Goal: Navigation & Orientation: Find specific page/section

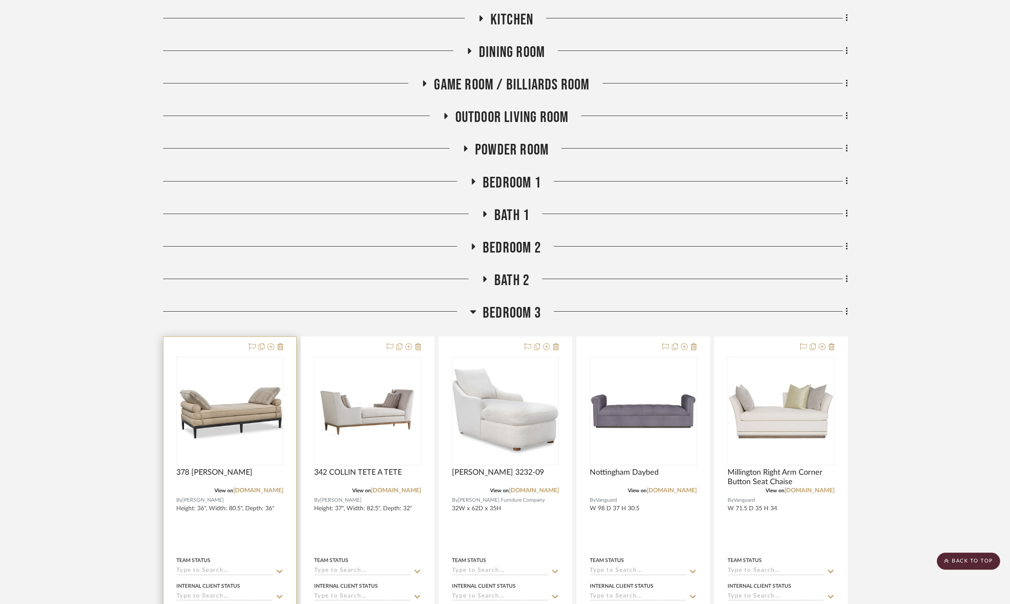
scroll to position [238, 0]
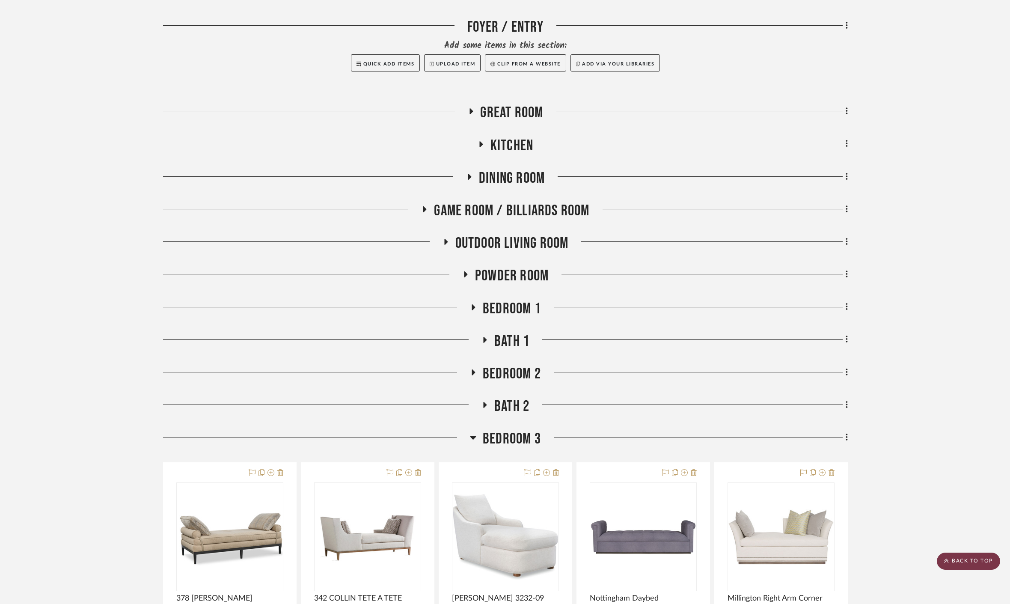
drag, startPoint x: 958, startPoint y: 562, endPoint x: 951, endPoint y: 561, distance: 6.5
click at [957, 562] on scroll-to-top-button "BACK TO TOP" at bounding box center [968, 561] width 63 height 17
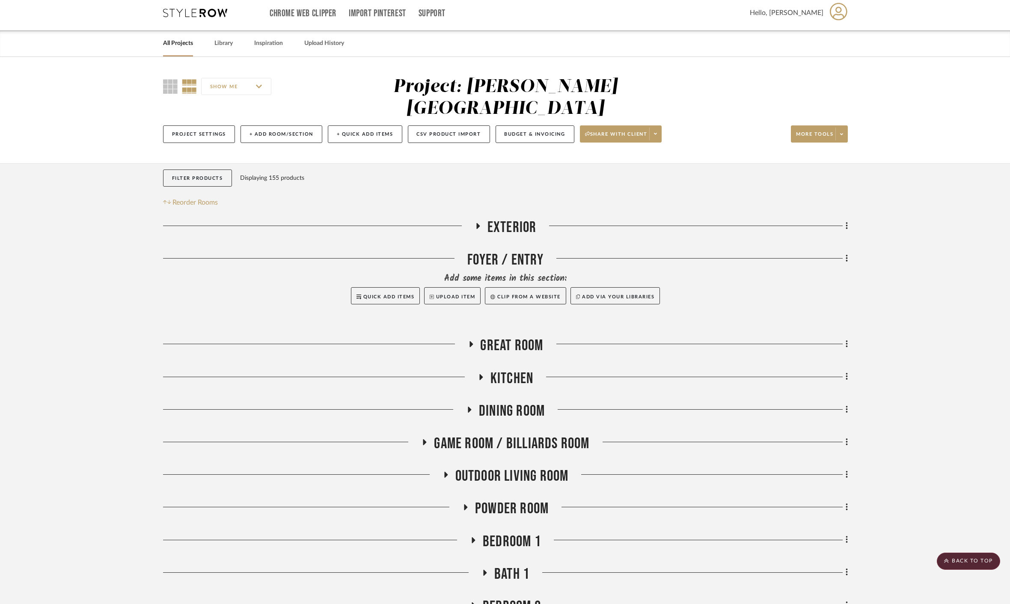
scroll to position [0, 0]
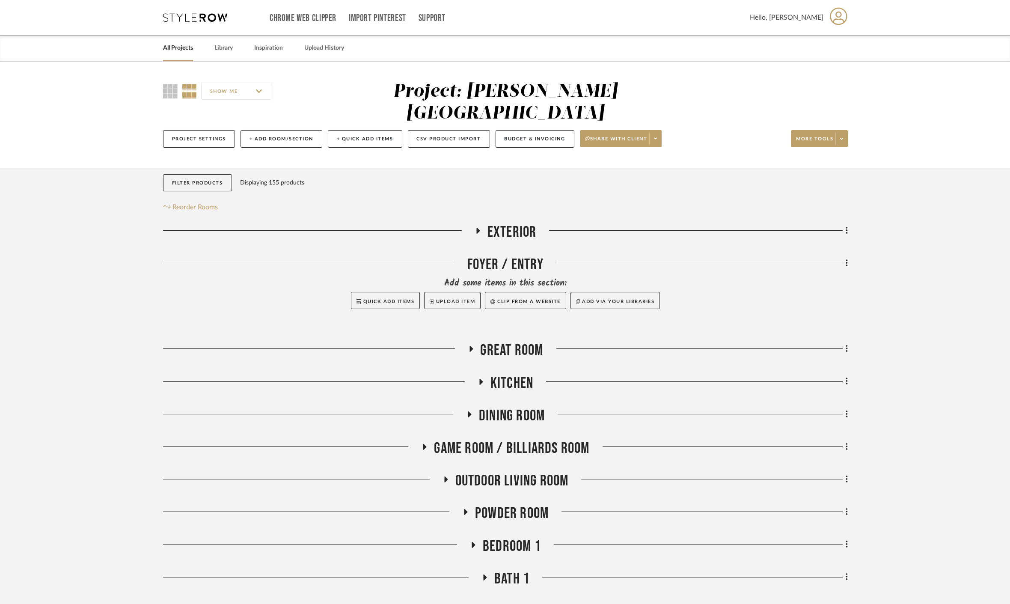
click at [170, 46] on link "All Projects" at bounding box center [178, 48] width 30 height 12
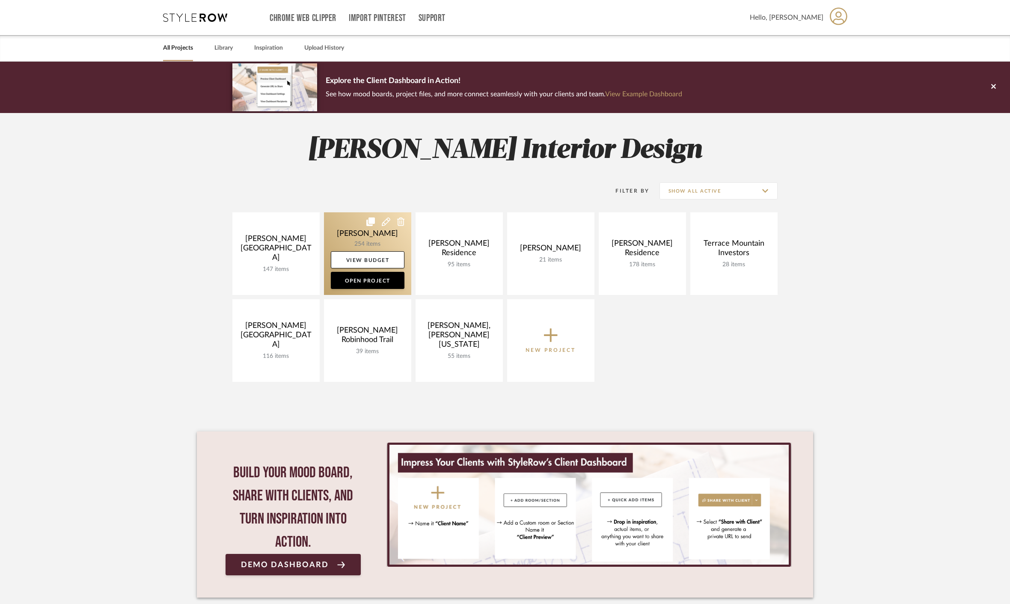
click at [359, 236] on link at bounding box center [367, 253] width 87 height 83
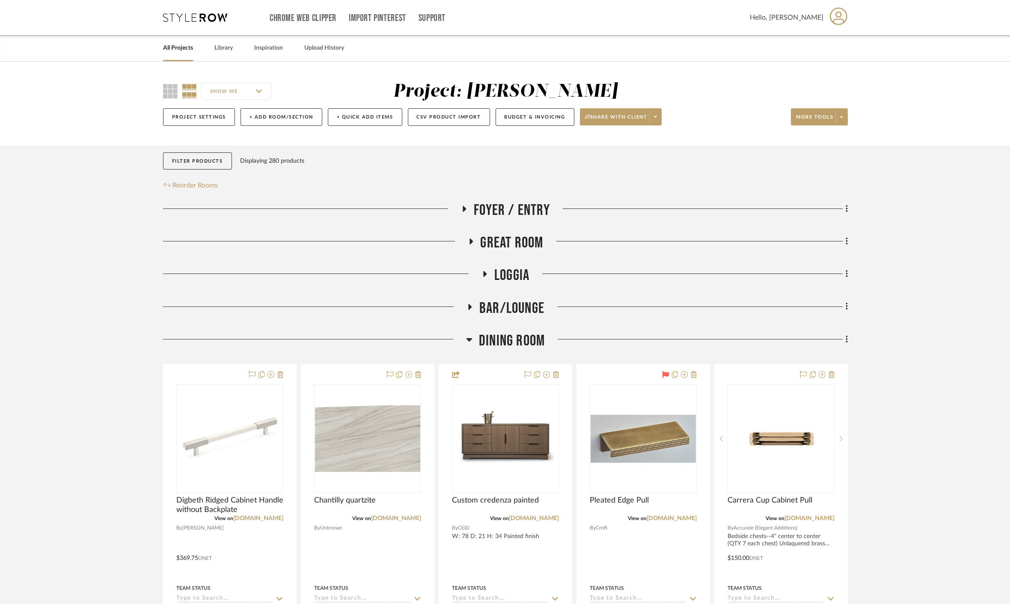
click at [509, 307] on span "Bar/Lounge" at bounding box center [511, 308] width 65 height 18
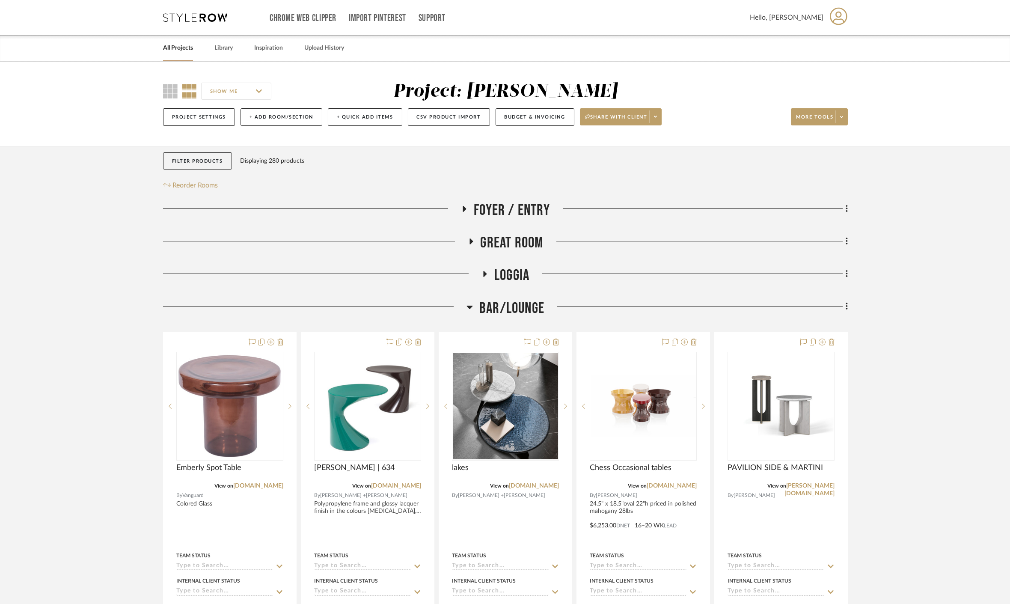
click at [511, 247] on span "Great Room" at bounding box center [512, 243] width 63 height 18
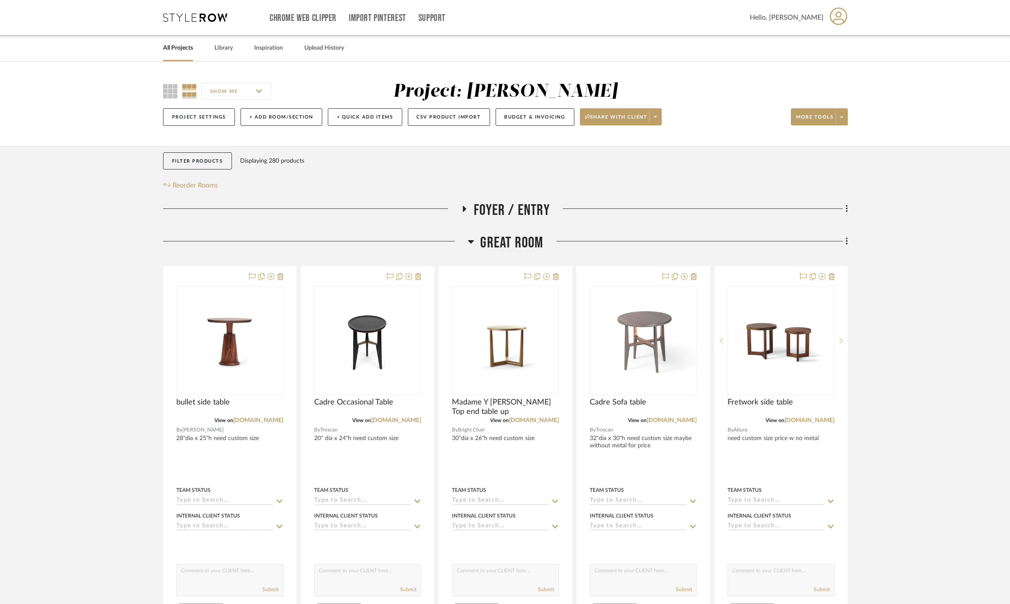
click at [175, 48] on link "All Projects" at bounding box center [178, 48] width 30 height 12
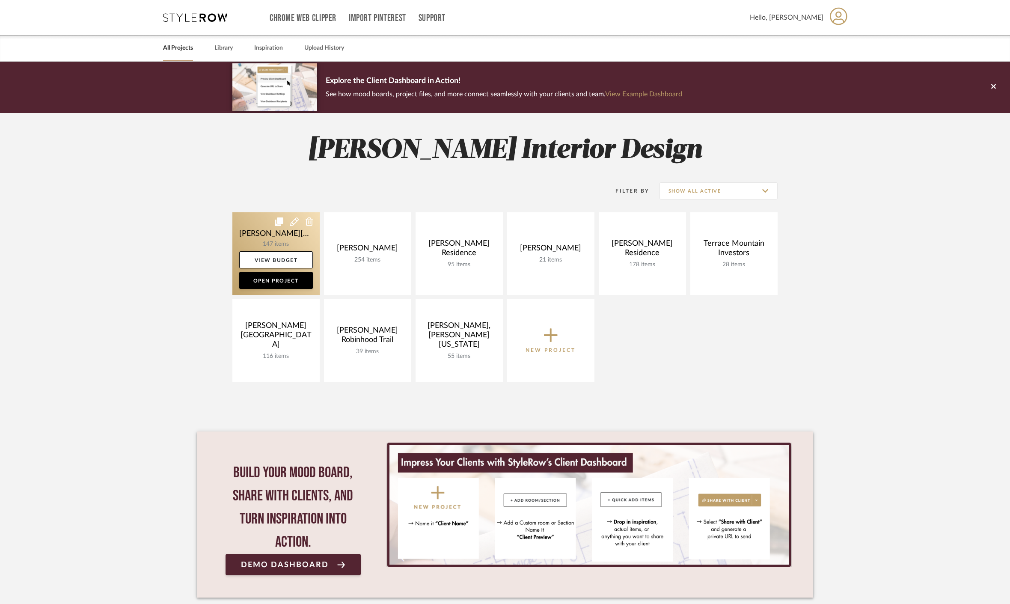
click at [263, 238] on link at bounding box center [275, 253] width 87 height 83
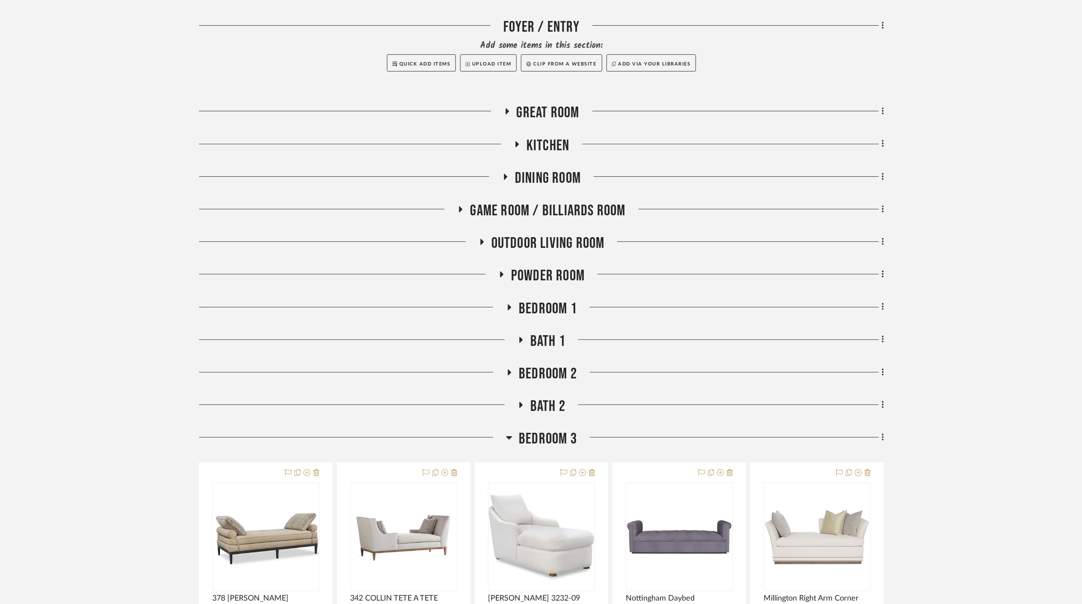
scroll to position [428, 0]
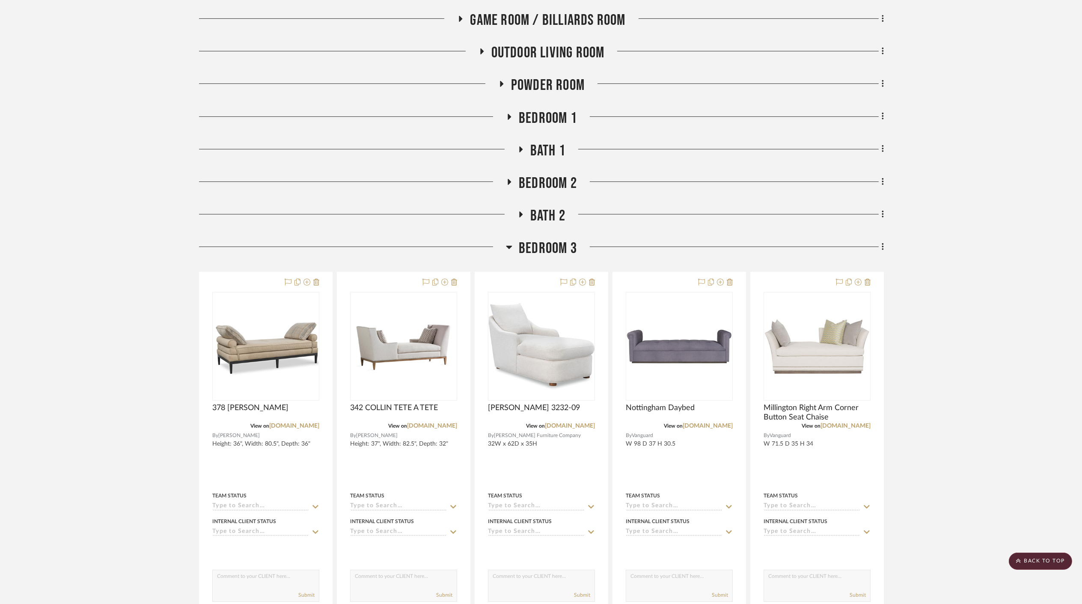
click at [539, 239] on span "Bedroom 3" at bounding box center [548, 248] width 58 height 18
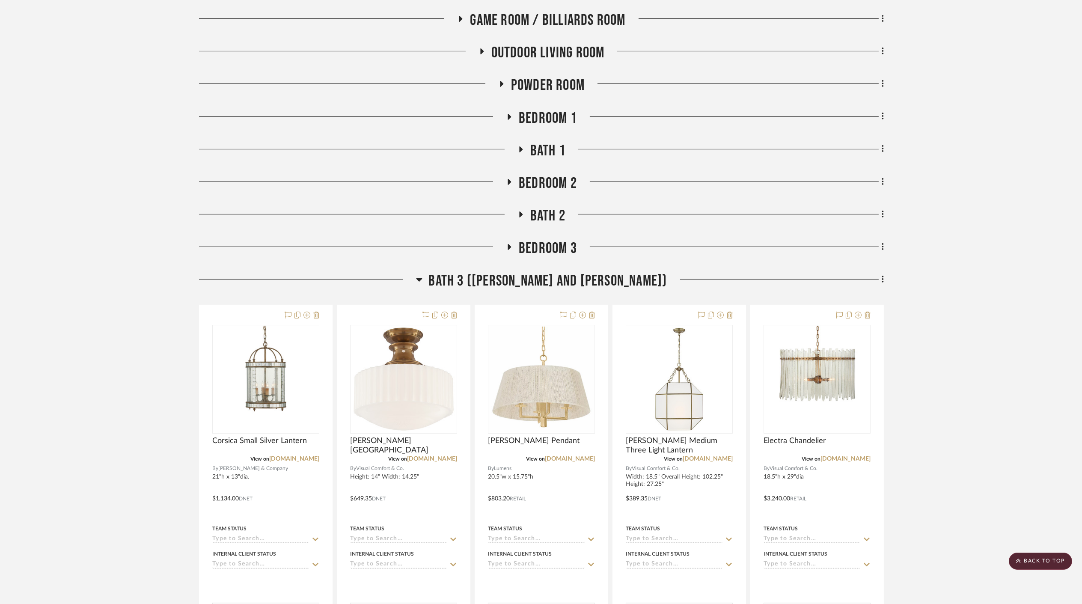
click at [553, 272] on span "Bath 3 ([PERSON_NAME] and [PERSON_NAME])" at bounding box center [548, 281] width 238 height 18
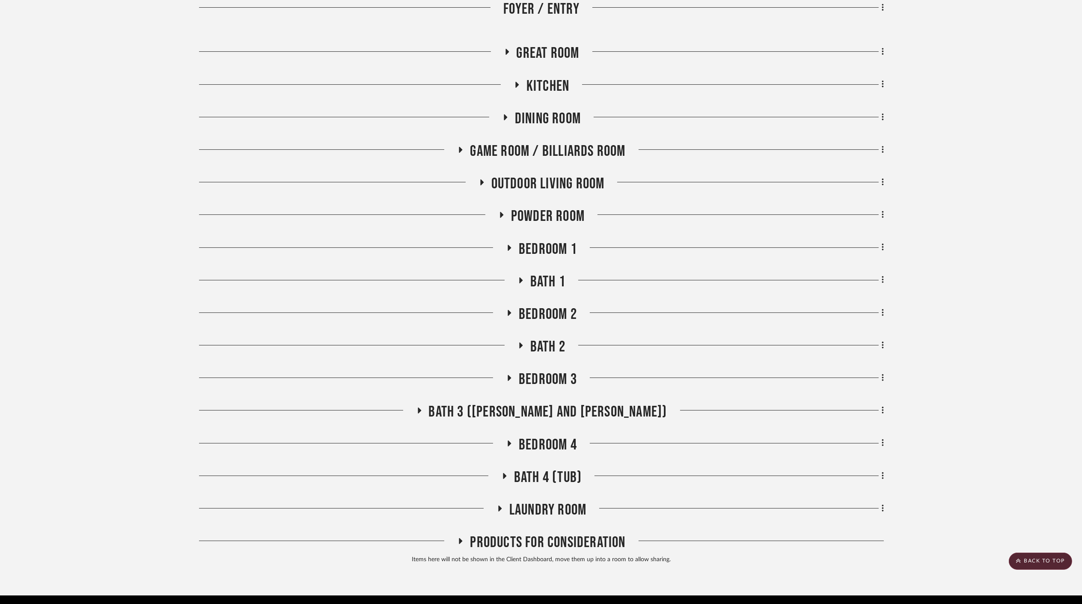
scroll to position [0, 0]
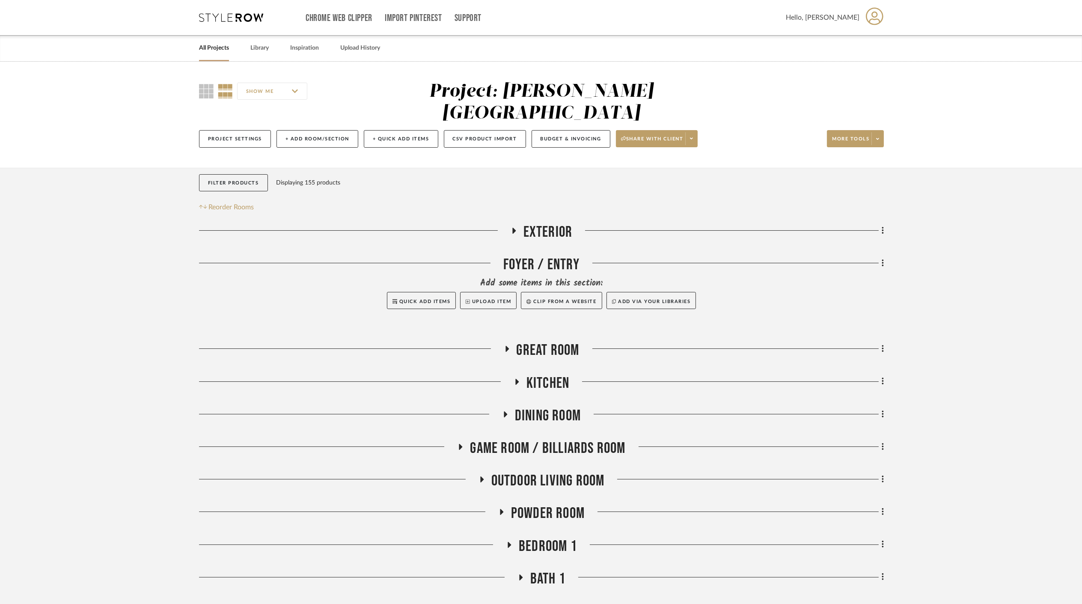
click at [208, 50] on link "All Projects" at bounding box center [214, 48] width 30 height 12
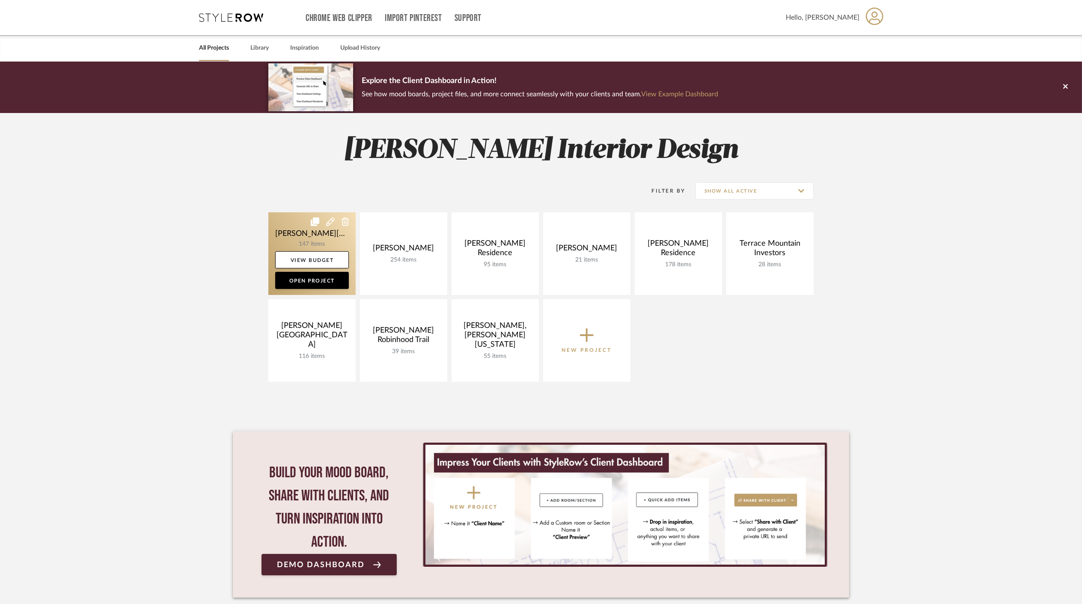
click at [289, 227] on link at bounding box center [311, 253] width 87 height 83
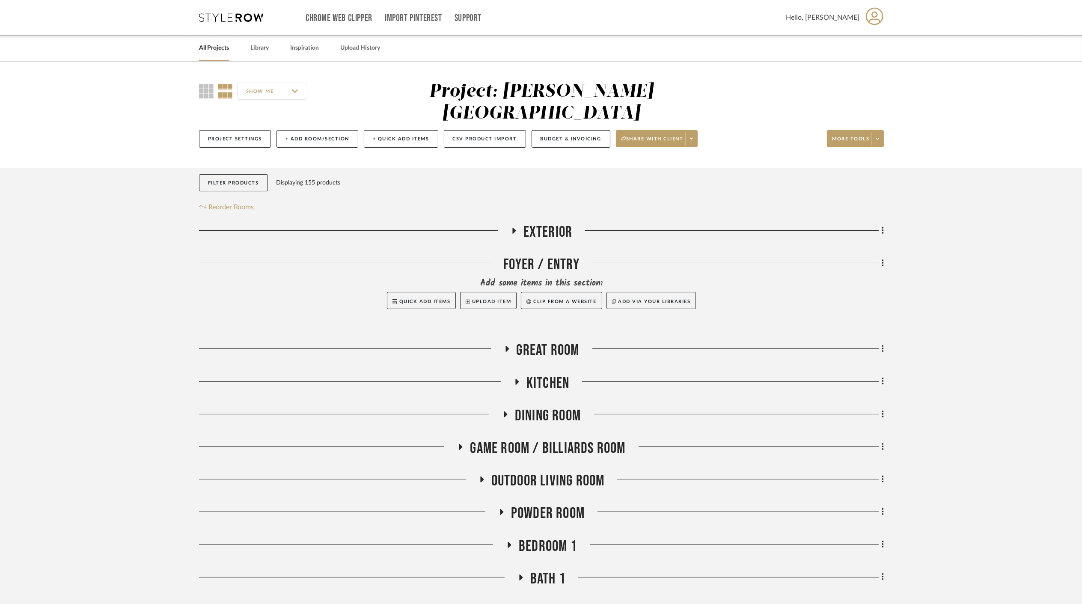
click at [211, 49] on link "All Projects" at bounding box center [214, 48] width 30 height 12
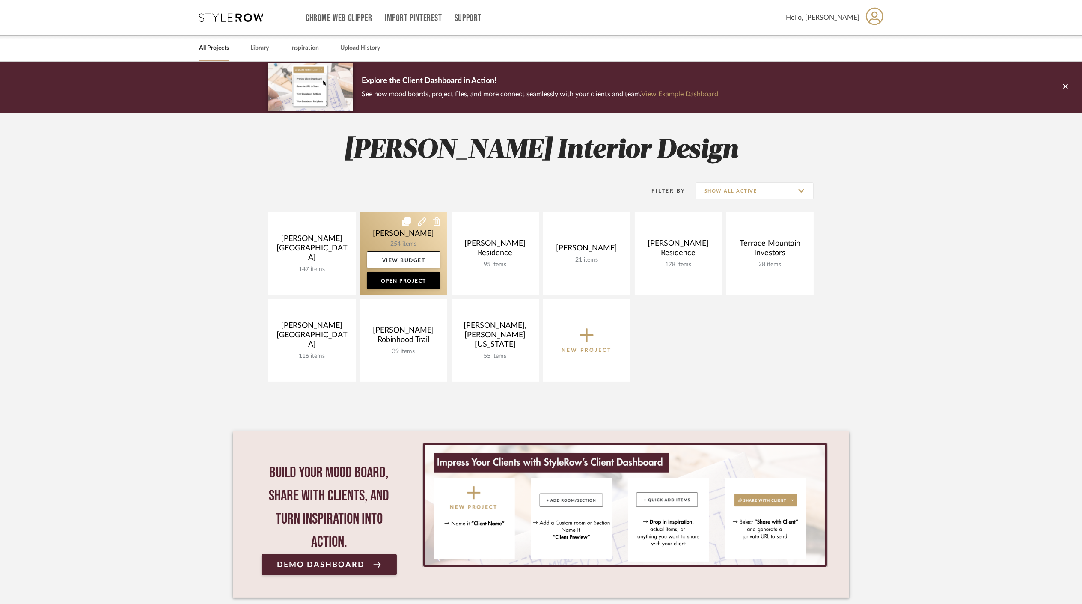
click at [387, 235] on link at bounding box center [403, 253] width 87 height 83
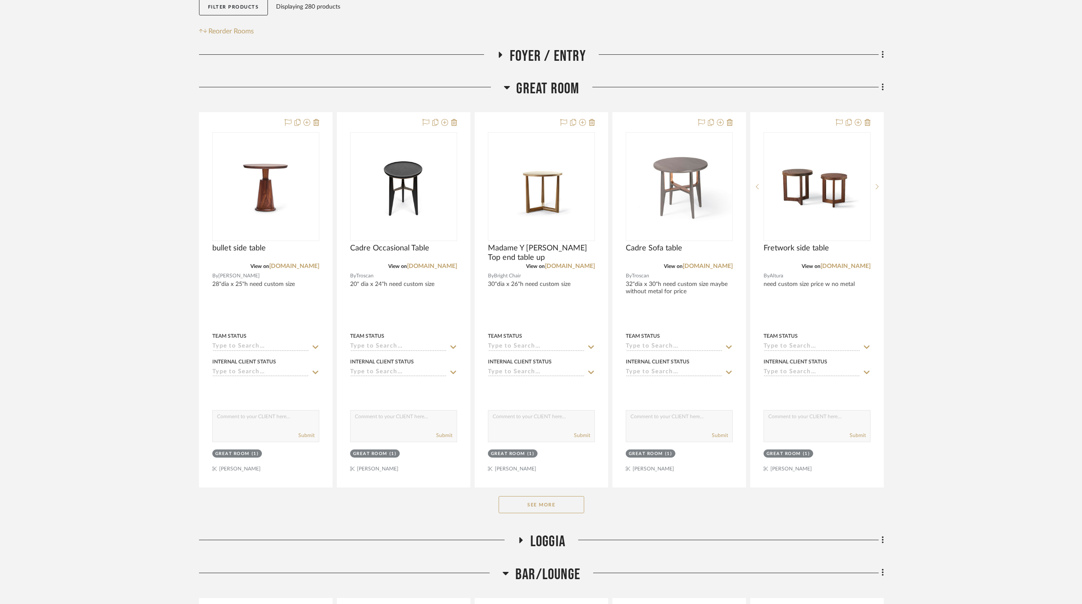
scroll to position [238, 0]
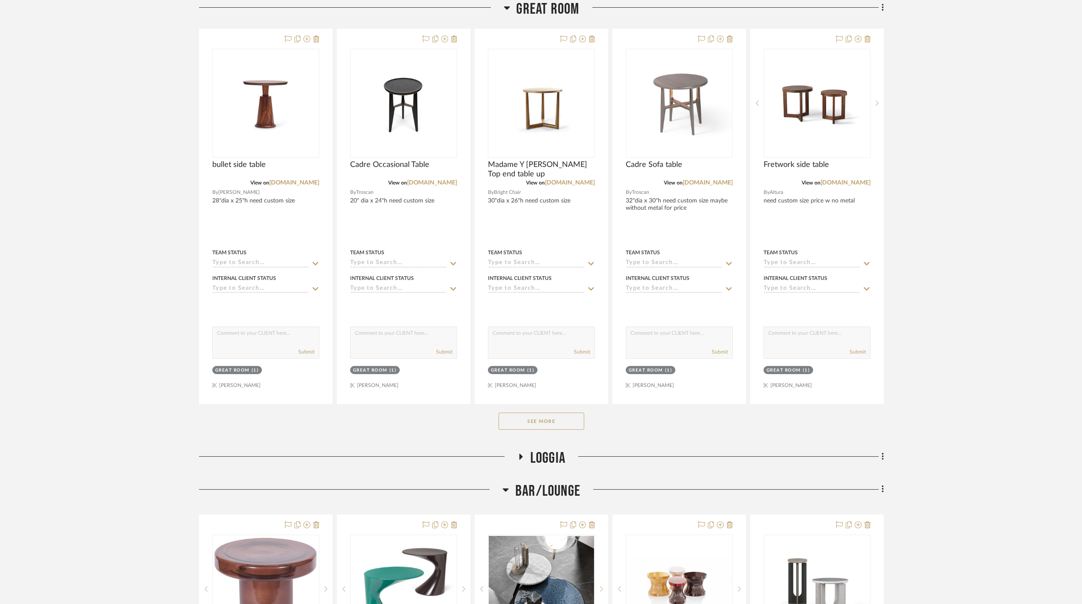
click at [555, 420] on button "See More" at bounding box center [542, 421] width 86 height 17
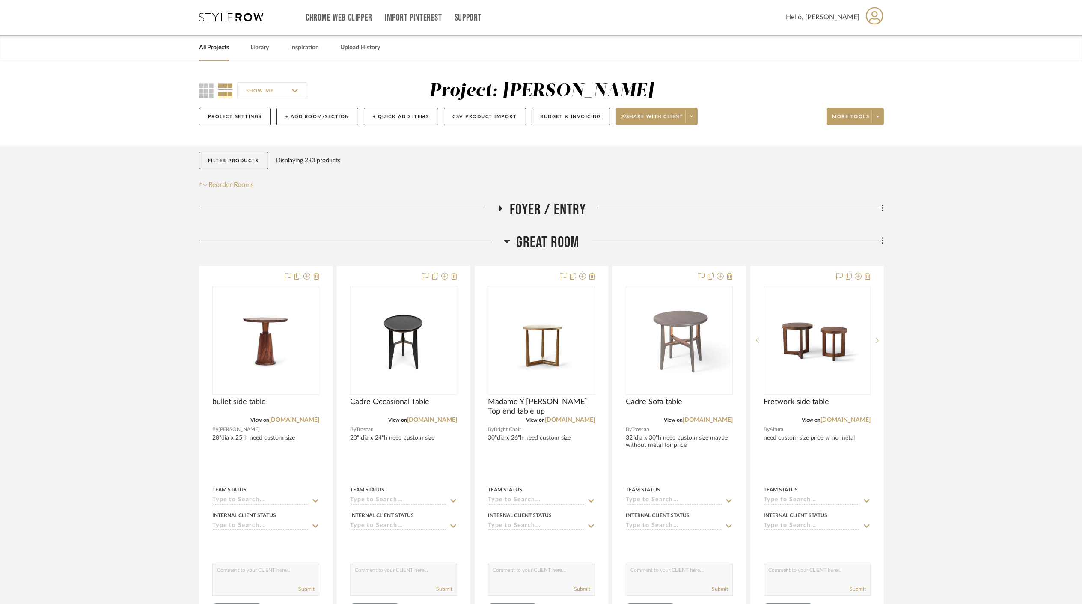
scroll to position [0, 0]
click at [198, 51] on div "All Projects Library Inspiration Upload History" at bounding box center [541, 48] width 710 height 26
click at [202, 48] on link "All Projects" at bounding box center [214, 48] width 30 height 12
